Goal: Find specific page/section: Find specific page/section

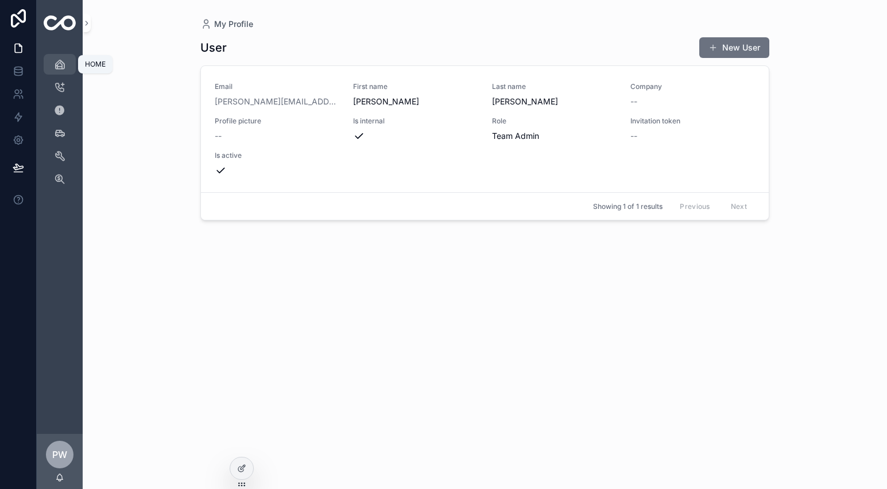
click at [68, 66] on div "HOME" at bounding box center [60, 64] width 18 height 18
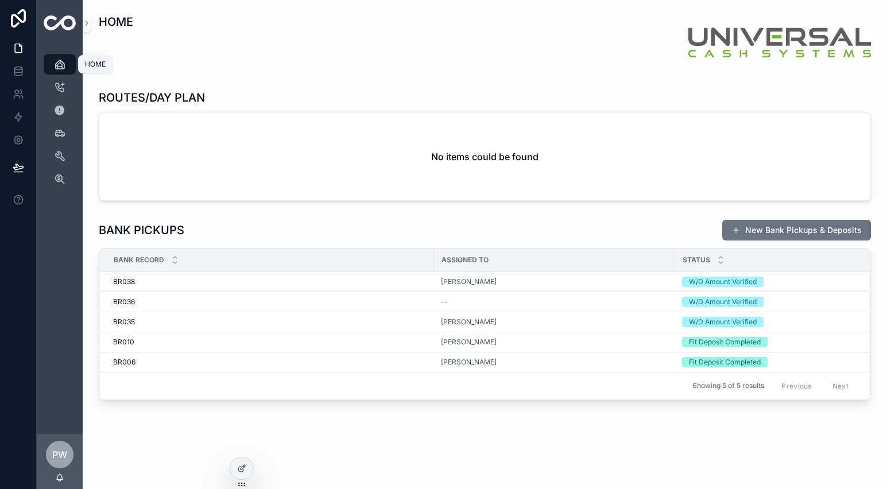
click at [72, 69] on link "HOME" at bounding box center [60, 64] width 32 height 21
click at [297, 289] on td "BR038 BR038" at bounding box center [266, 281] width 335 height 20
click at [480, 281] on div "[PERSON_NAME]" at bounding box center [554, 281] width 227 height 9
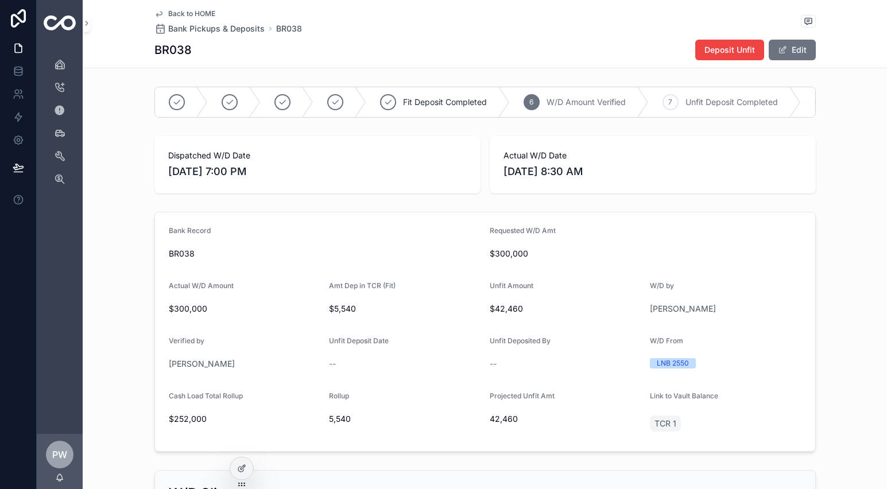
click at [180, 13] on span "Back to HOME" at bounding box center [191, 13] width 47 height 9
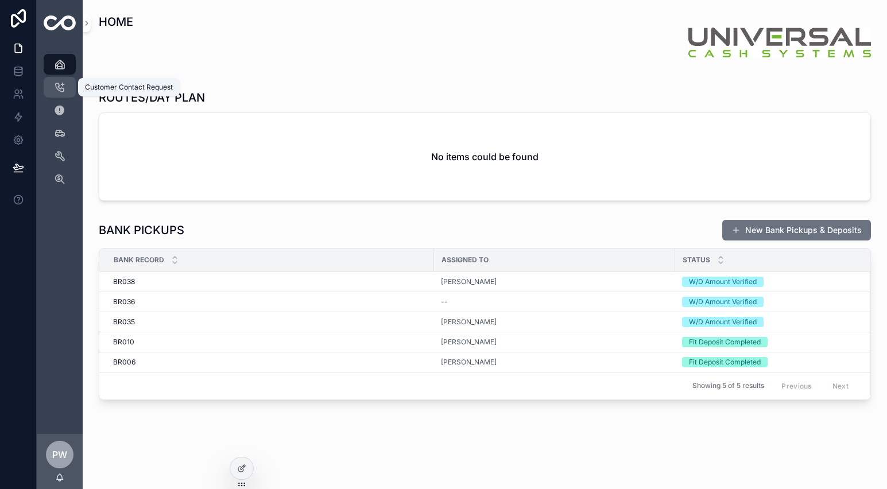
click at [68, 90] on div "Customer Contact Request" at bounding box center [60, 87] width 18 height 18
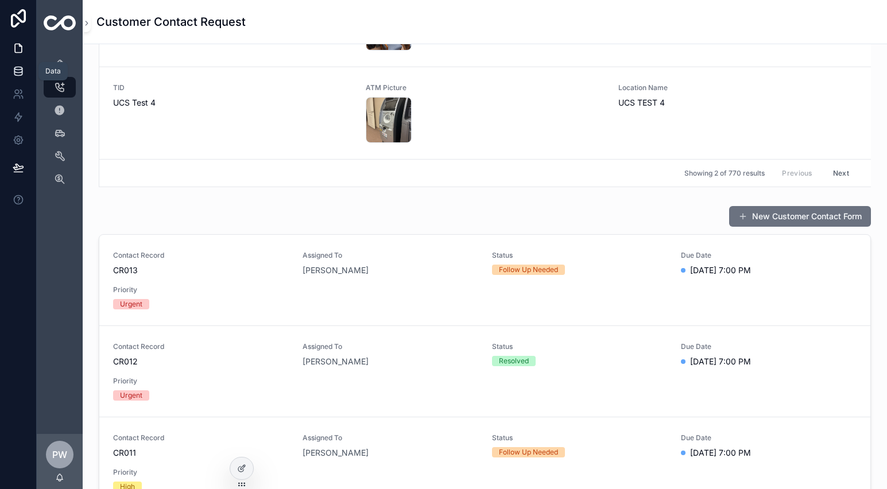
click at [15, 80] on link at bounding box center [18, 71] width 36 height 23
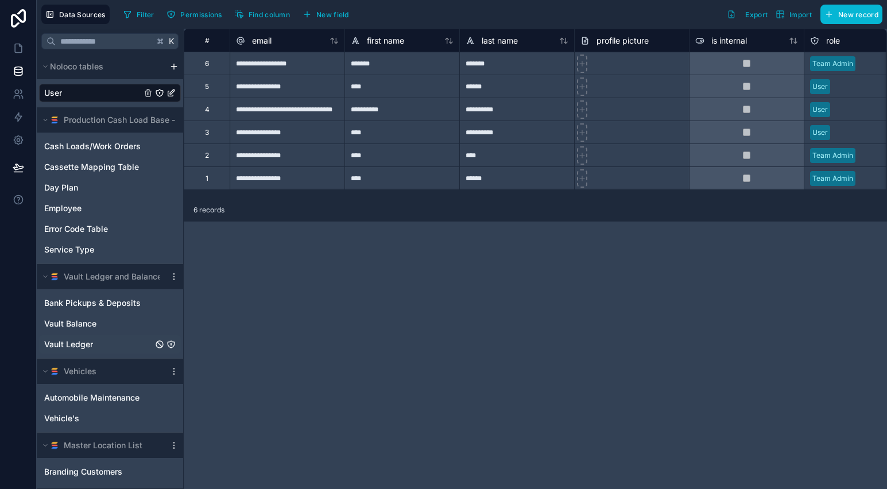
click at [79, 347] on span "Vault Ledger" at bounding box center [68, 344] width 49 height 11
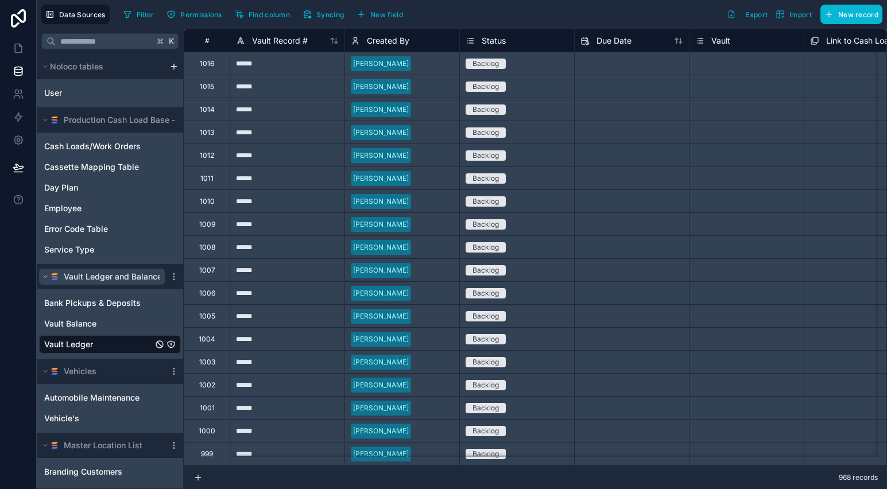
click at [89, 273] on span "Vault Ledger and Balances" at bounding box center [115, 276] width 103 height 11
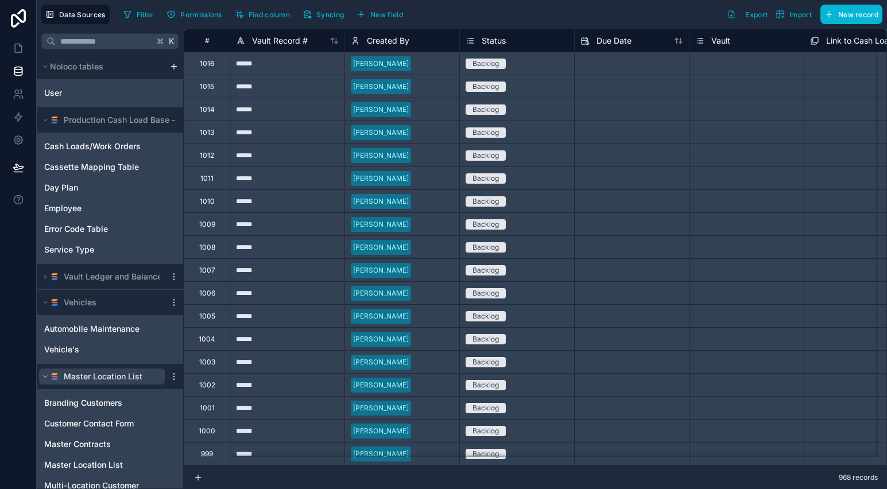
click at [94, 379] on span "Master Location List" at bounding box center [103, 376] width 79 height 11
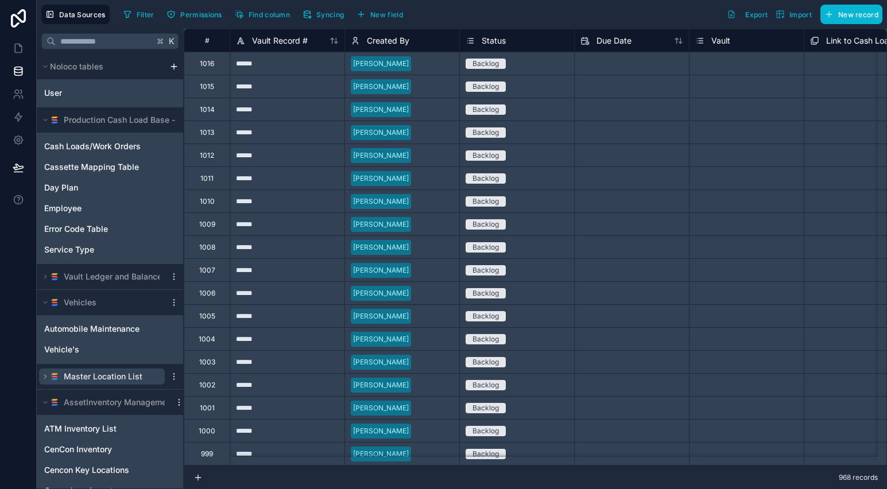
click at [99, 379] on span "Master Location List" at bounding box center [103, 376] width 79 height 11
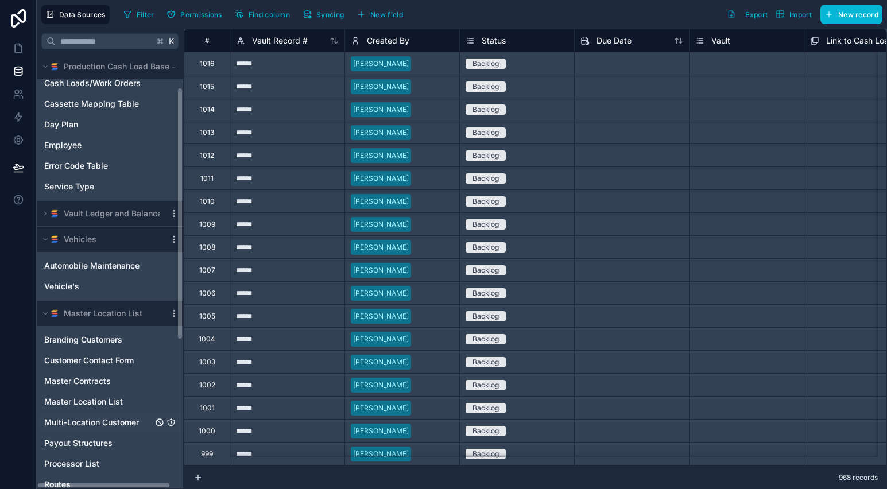
scroll to position [66, 0]
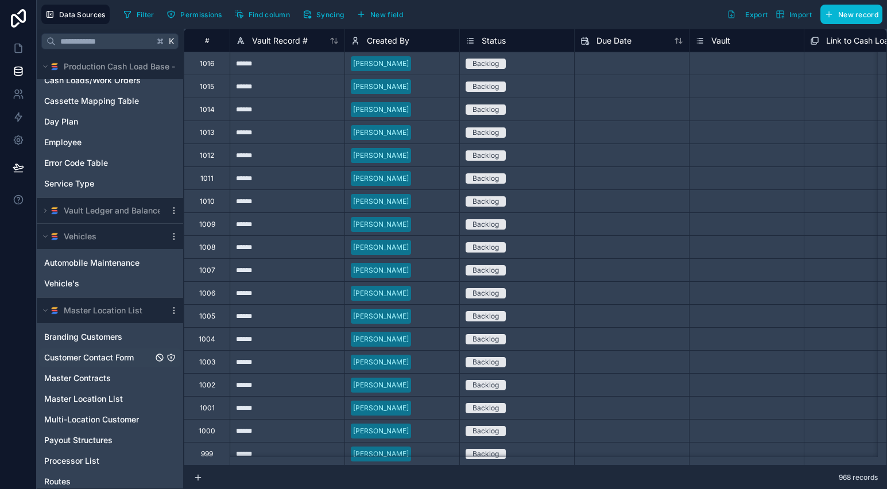
click at [124, 356] on span "Customer Contact Form" at bounding box center [89, 357] width 90 height 11
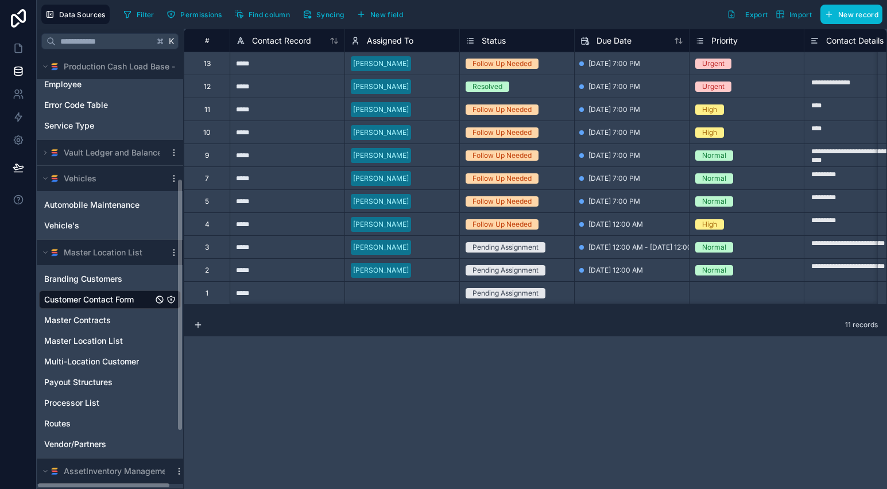
scroll to position [259, 0]
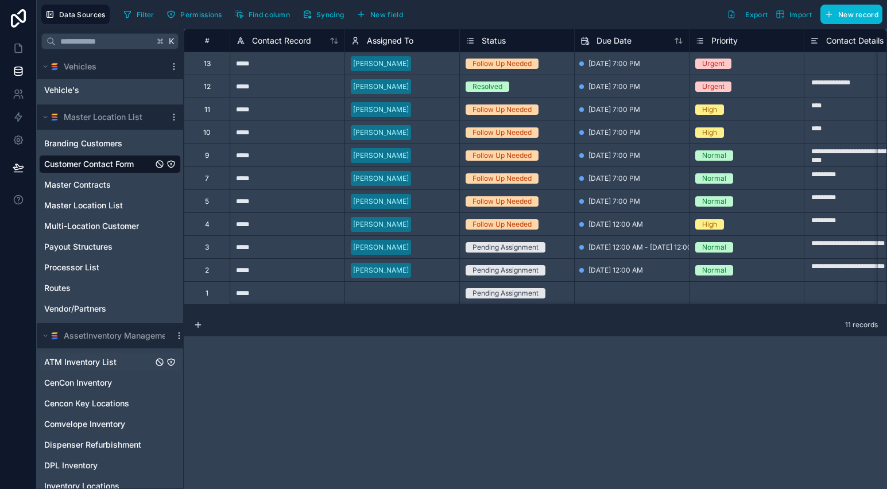
click at [102, 366] on span "ATM Inventory List" at bounding box center [80, 361] width 72 height 11
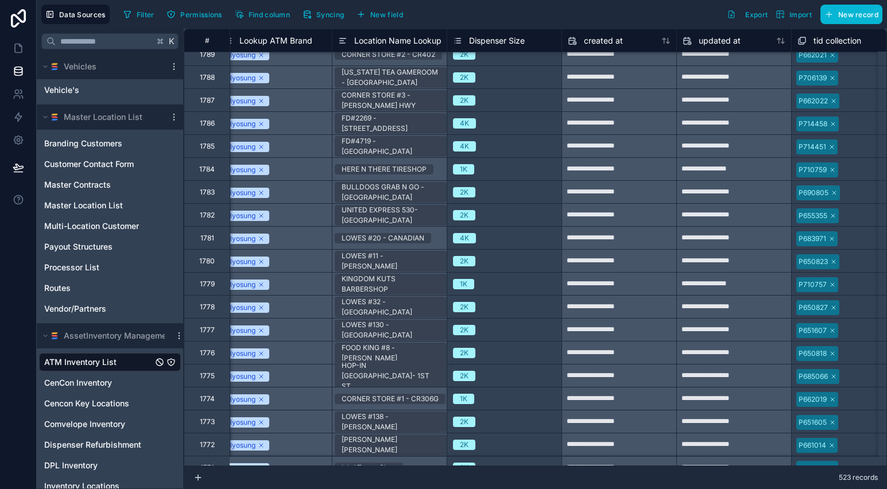
scroll to position [3433, 1964]
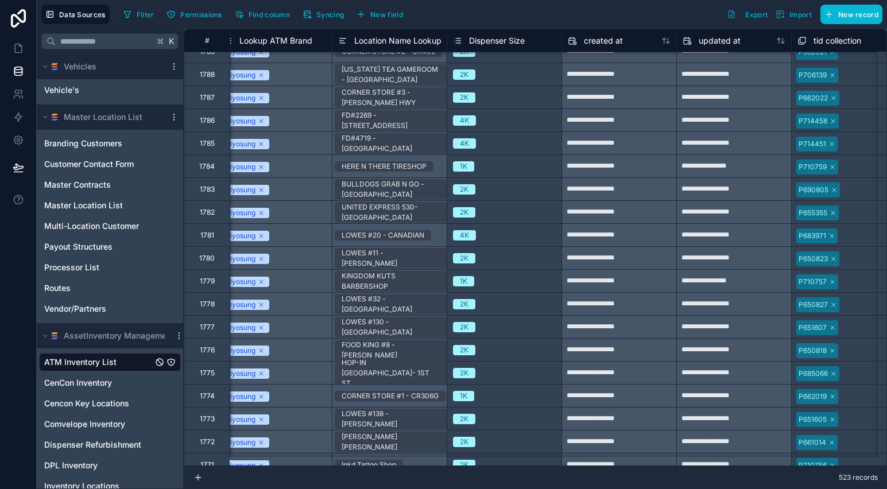
click at [460, 236] on div "4K" at bounding box center [464, 235] width 9 height 10
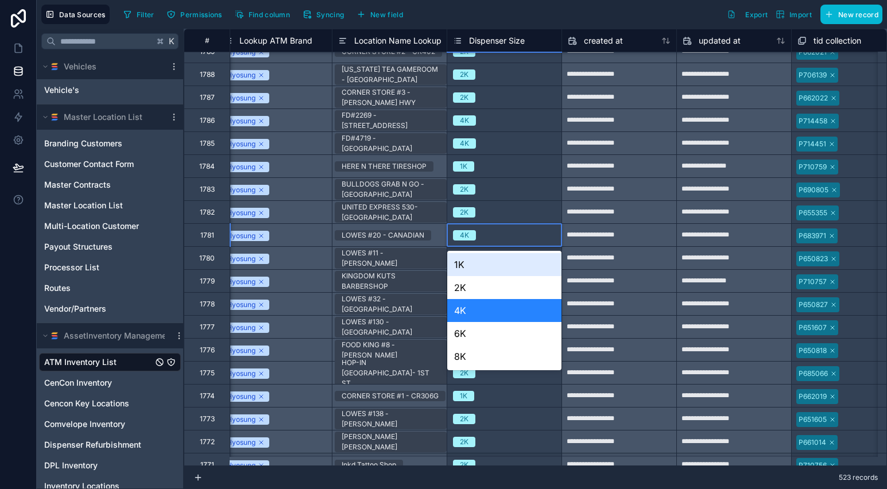
click at [460, 236] on div "4K" at bounding box center [464, 235] width 9 height 10
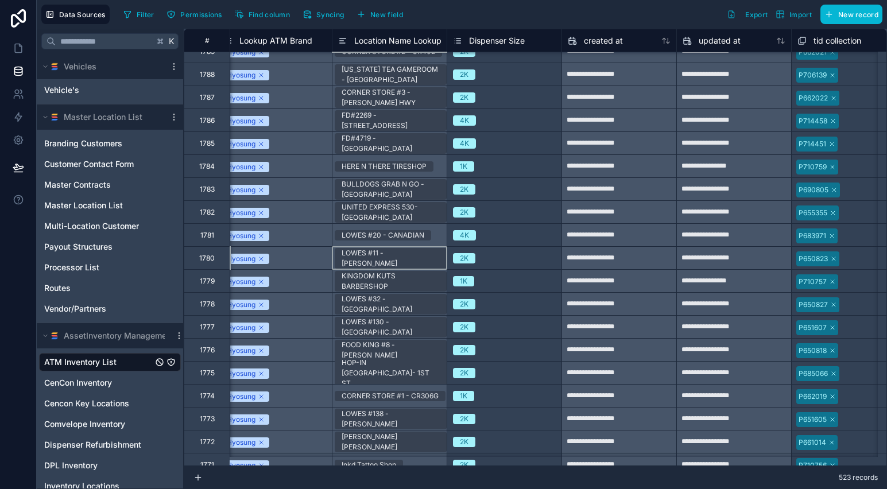
click at [394, 248] on div "LOWES #11 - [PERSON_NAME]" at bounding box center [389, 257] width 115 height 23
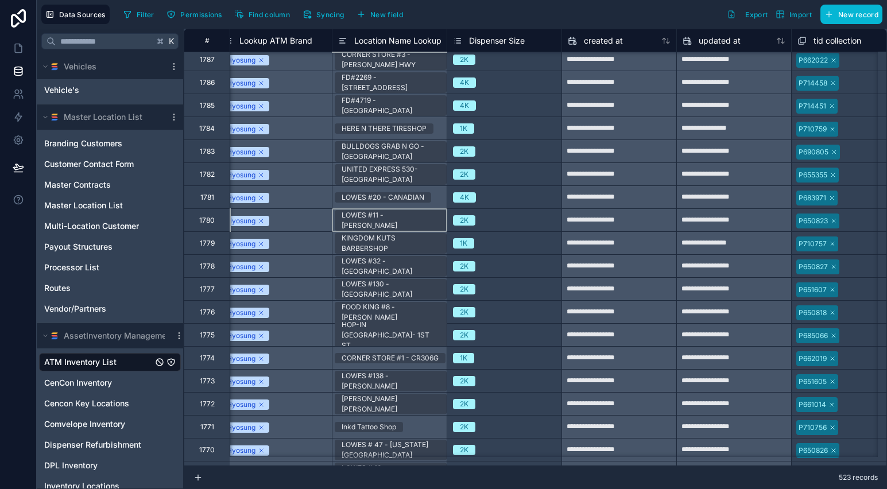
click at [457, 198] on span "4K" at bounding box center [464, 197] width 23 height 10
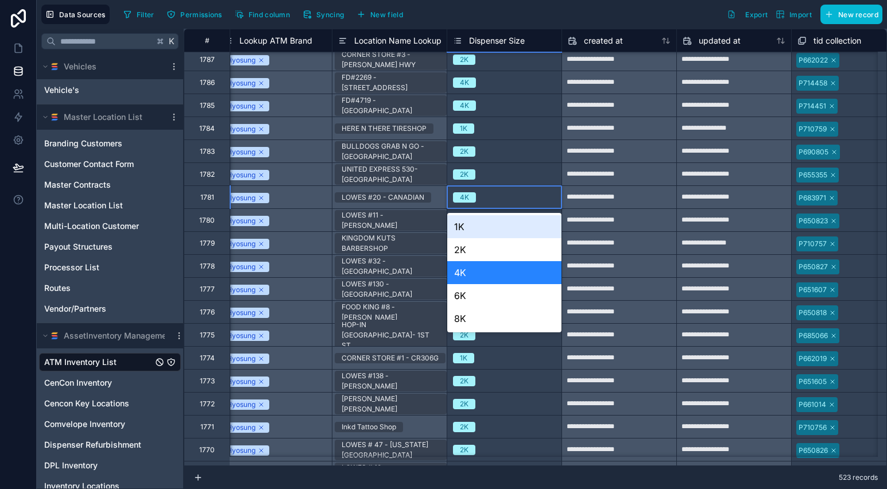
click at [457, 198] on span "4K" at bounding box center [464, 197] width 23 height 10
click at [408, 235] on div "KINGDOM KUTS BARBERSHOP" at bounding box center [391, 243] width 98 height 21
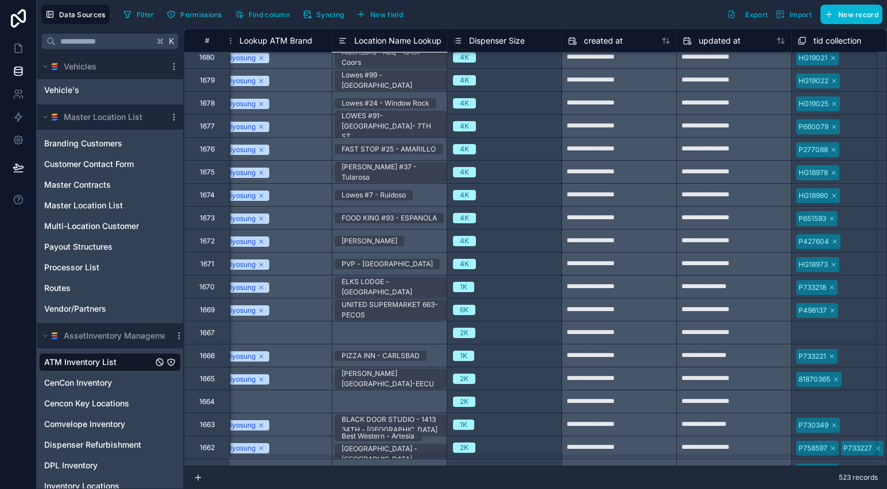
scroll to position [5932, 1964]
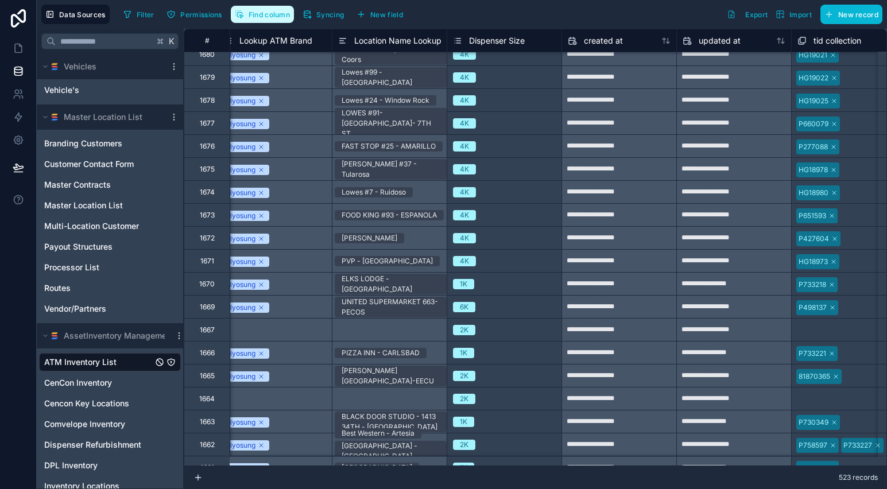
click at [264, 18] on span "Find column" at bounding box center [269, 14] width 41 height 9
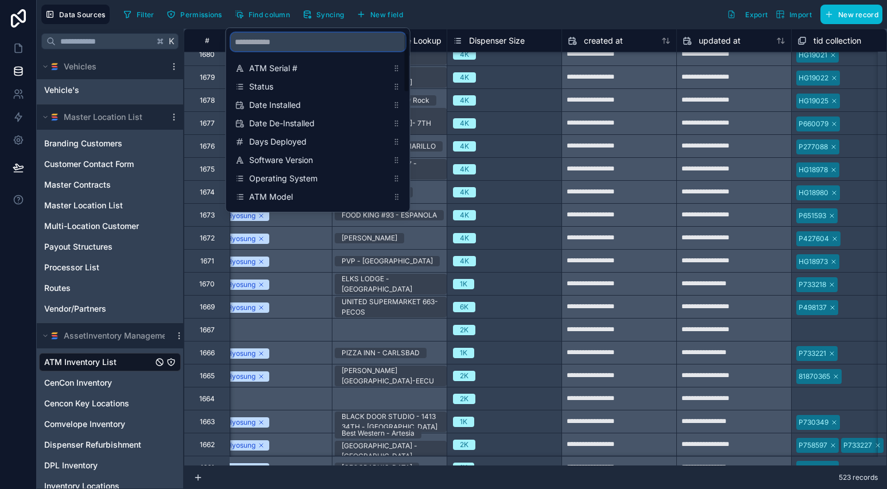
click at [277, 37] on input "scrollable content" at bounding box center [318, 42] width 174 height 18
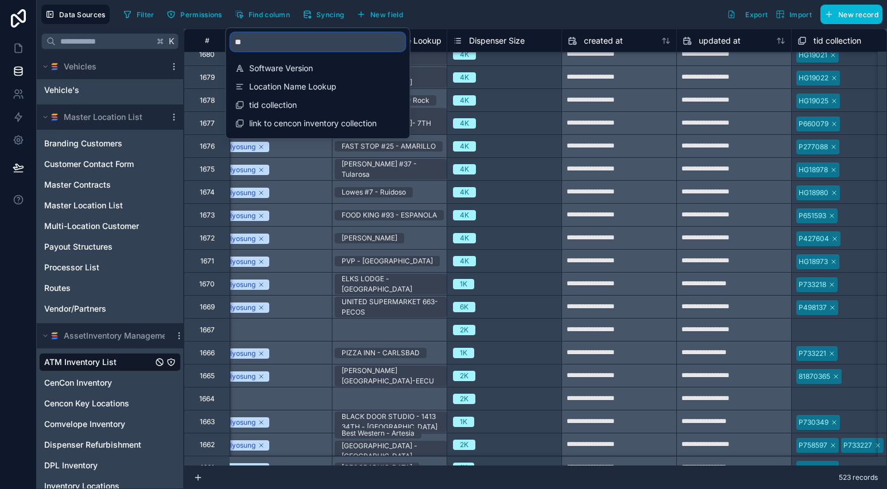
type input "*"
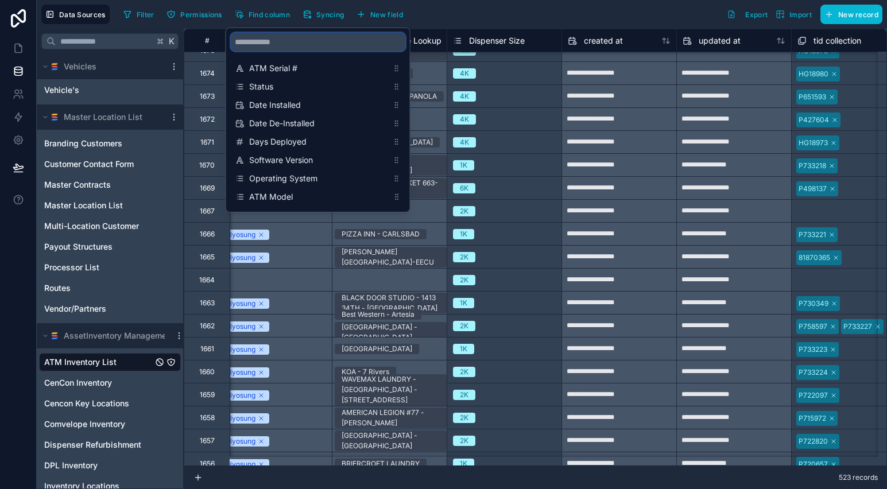
scroll to position [6050, 1964]
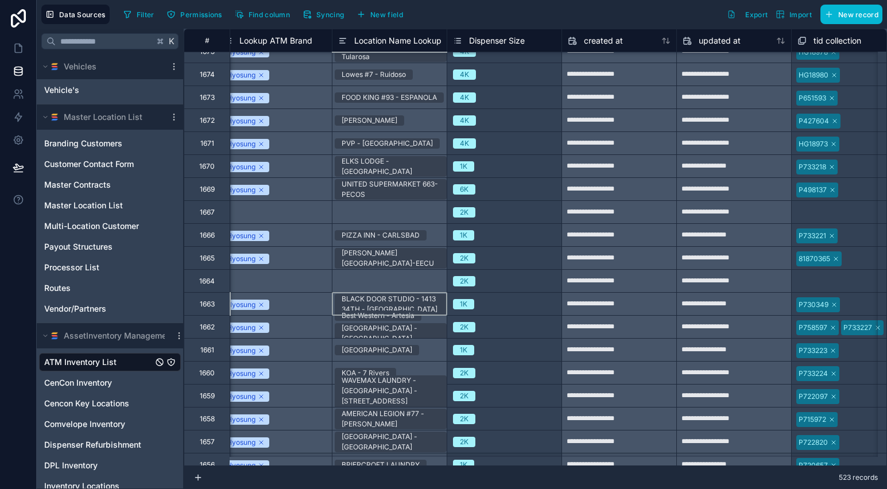
click at [386, 298] on div "BLACK DOOR STUDIO - 1413 34TH - [GEOGRAPHIC_DATA]" at bounding box center [391, 304] width 98 height 21
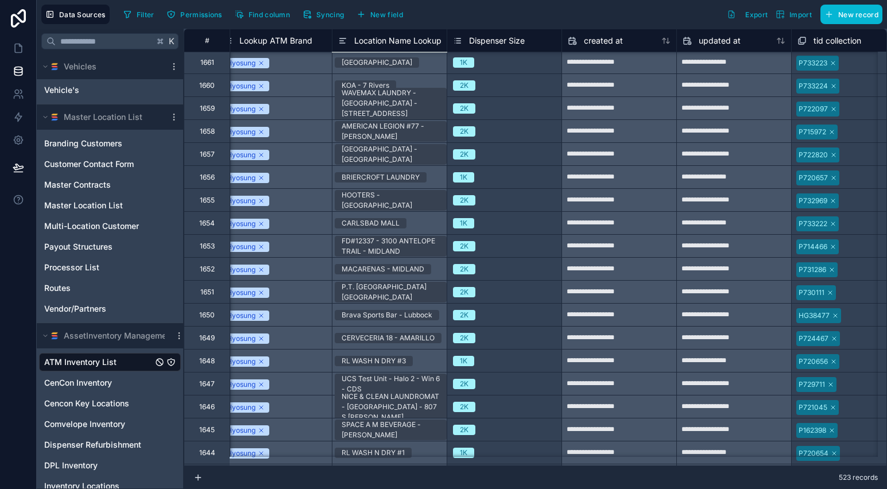
click at [386, 298] on div "P.T. [GEOGRAPHIC_DATA] [GEOGRAPHIC_DATA]" at bounding box center [389, 291] width 115 height 23
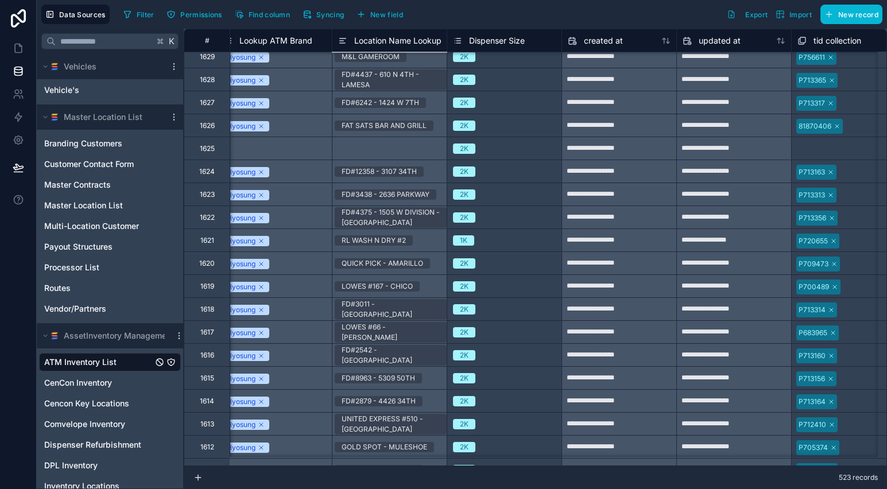
scroll to position [7079, 1964]
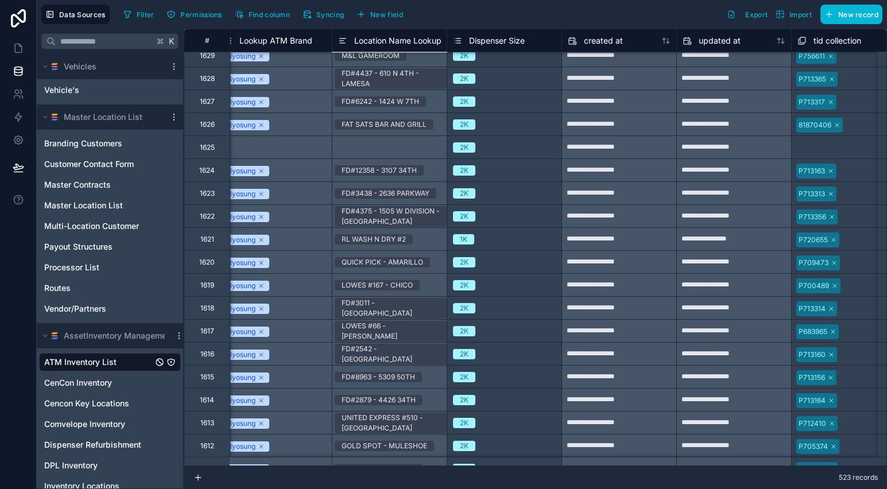
click at [383, 42] on span "Location Name Lookup" at bounding box center [397, 40] width 87 height 11
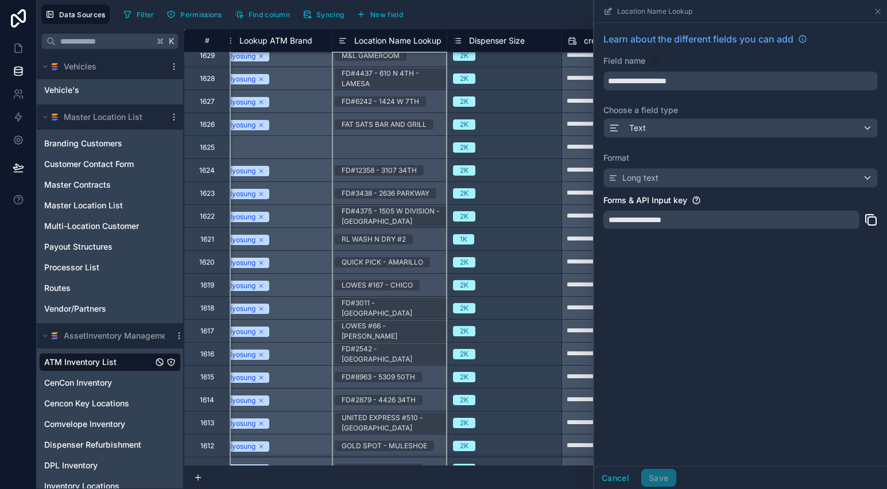
scroll to position [7281, 1964]
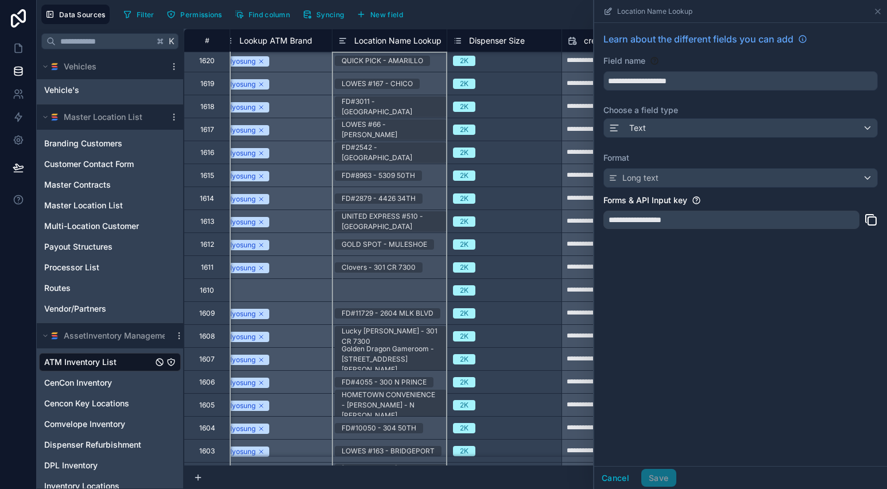
click at [774, 216] on div "**********" at bounding box center [731, 220] width 256 height 18
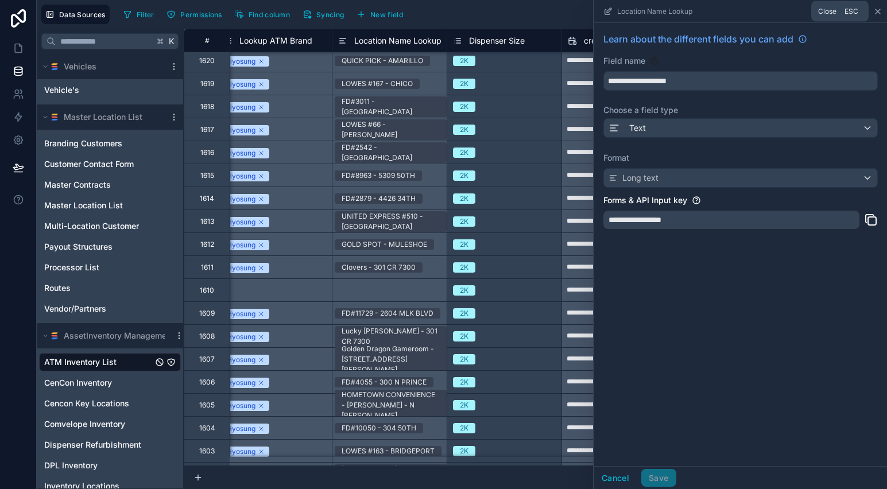
click at [876, 13] on icon at bounding box center [877, 11] width 9 height 9
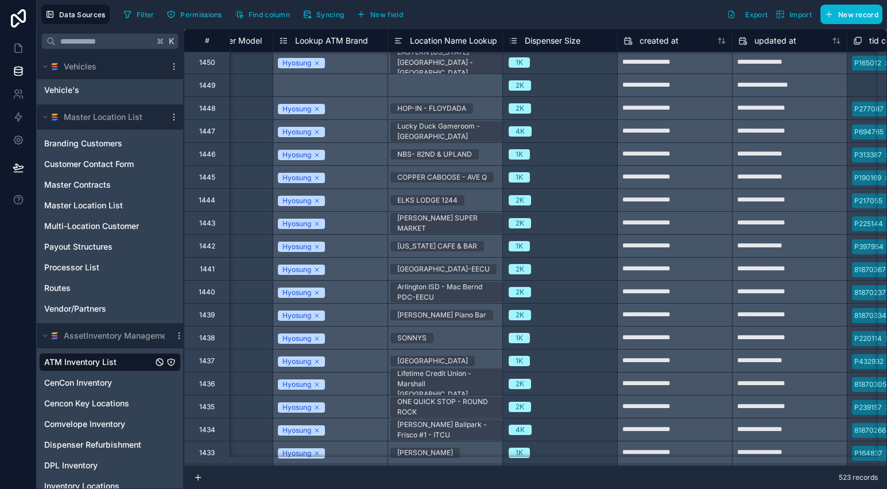
scroll to position [11190, 1908]
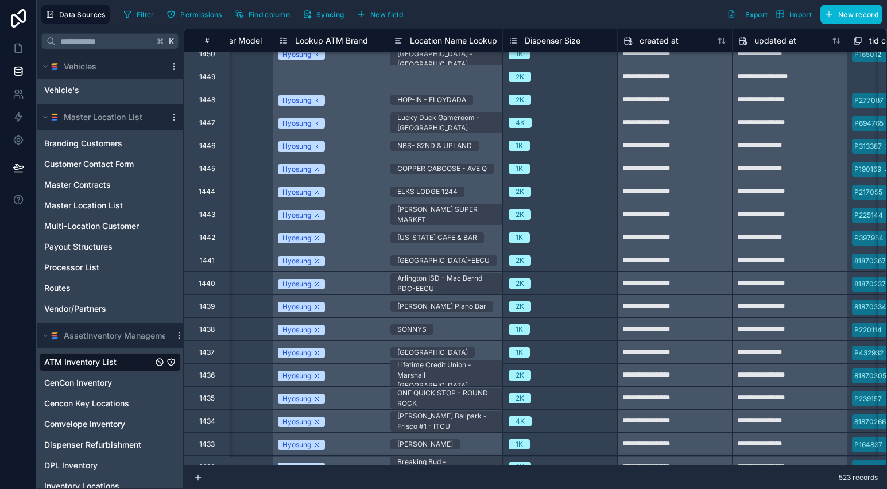
click at [521, 332] on div "1K" at bounding box center [518, 329] width 7 height 10
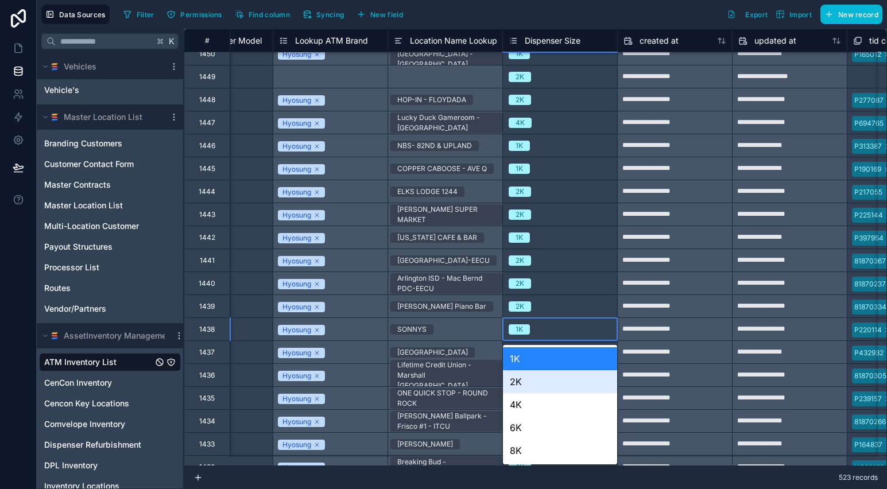
click at [525, 385] on div "2K" at bounding box center [560, 381] width 114 height 23
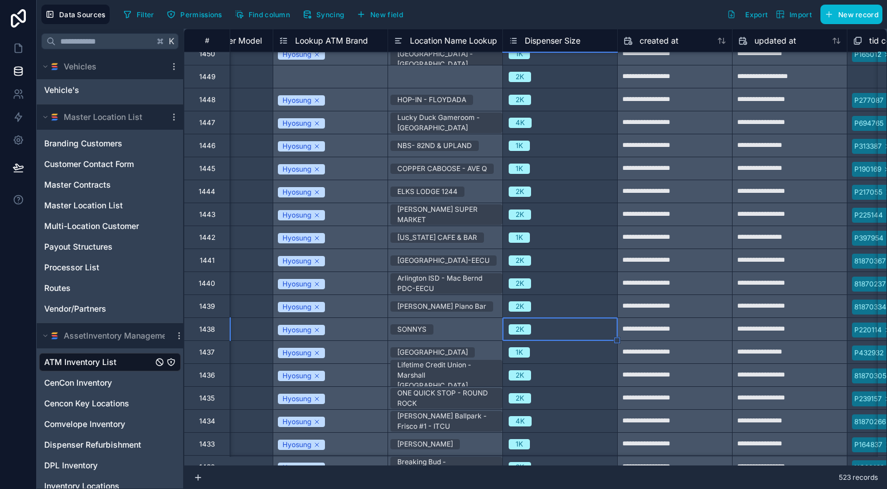
click at [456, 356] on span "[GEOGRAPHIC_DATA]" at bounding box center [432, 352] width 84 height 10
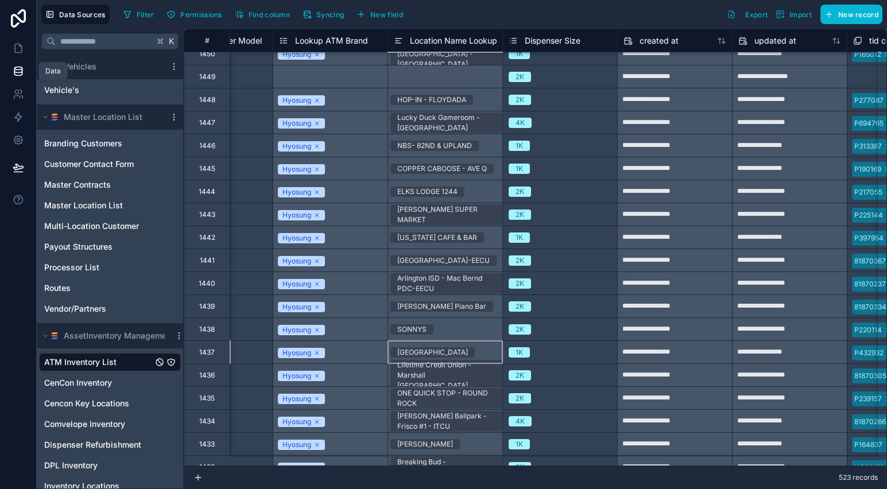
click at [23, 76] on icon at bounding box center [18, 70] width 11 height 11
click at [22, 71] on icon at bounding box center [18, 70] width 11 height 11
click at [19, 49] on icon at bounding box center [18, 47] width 11 height 11
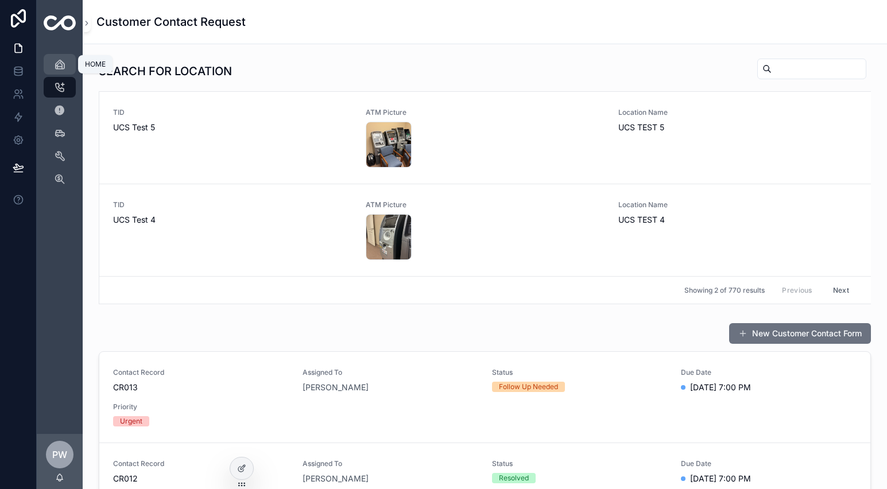
click at [67, 68] on div "HOME" at bounding box center [60, 64] width 18 height 18
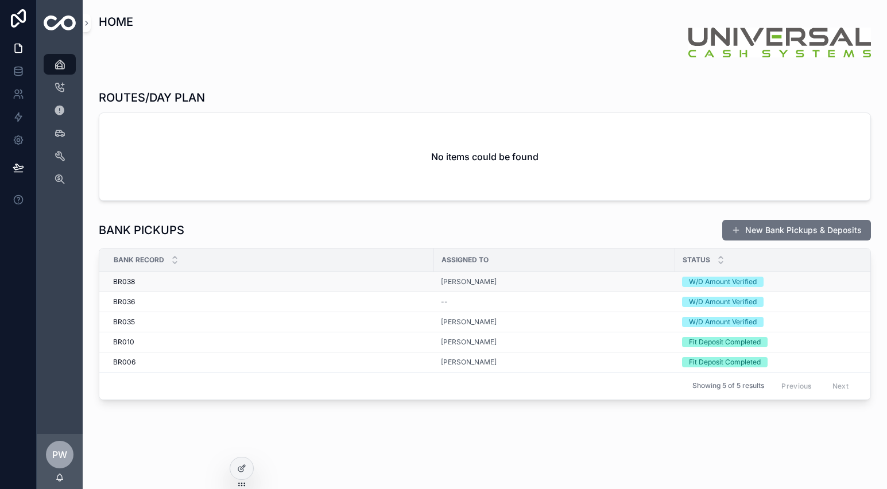
scroll to position [15, 0]
